Goal: Find specific page/section

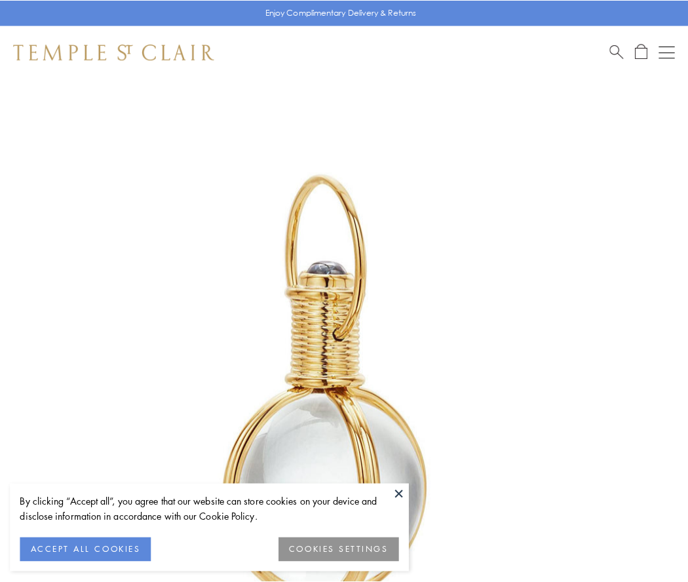
scroll to position [342, 0]
